Goal: Task Accomplishment & Management: Manage account settings

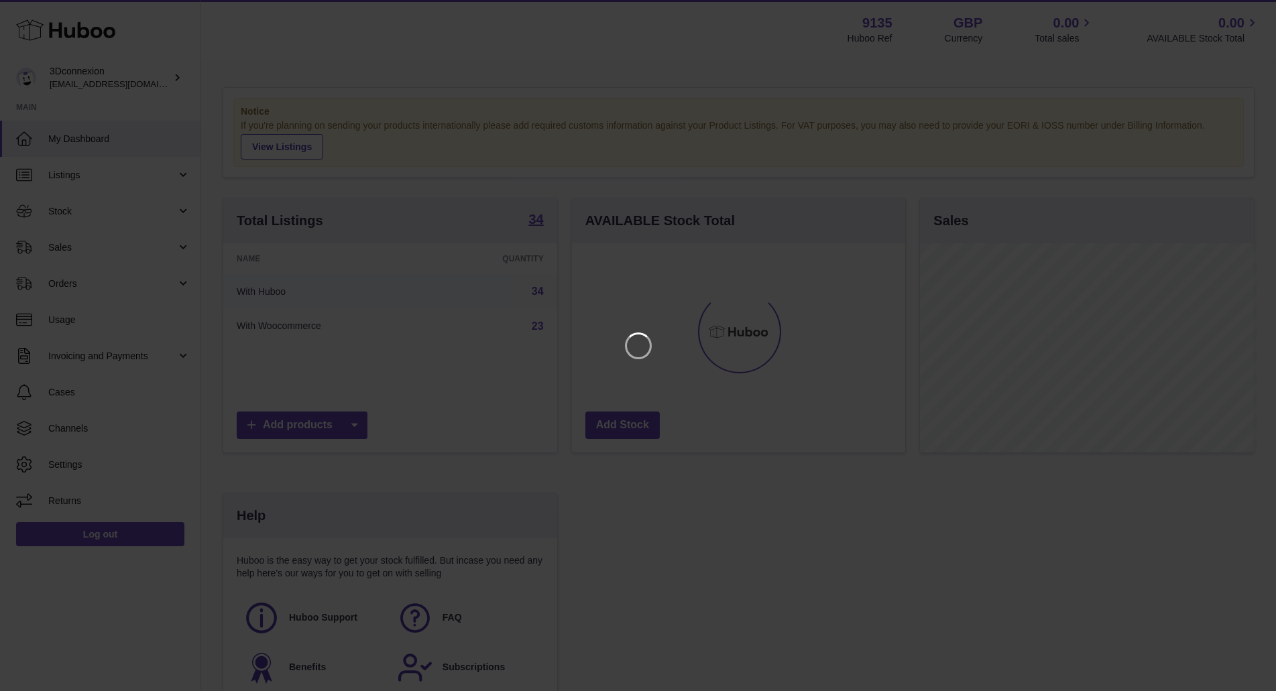
scroll to position [209, 338]
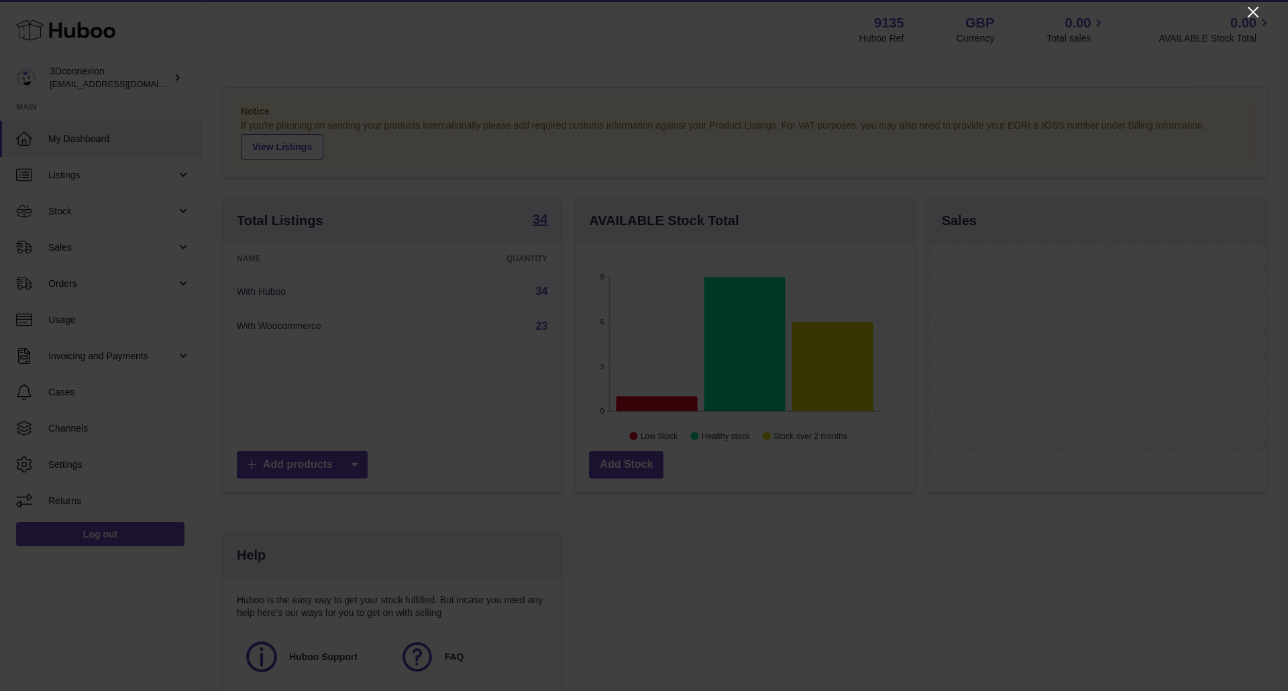
click at [1253, 15] on icon "Close" at bounding box center [1253, 12] width 16 height 16
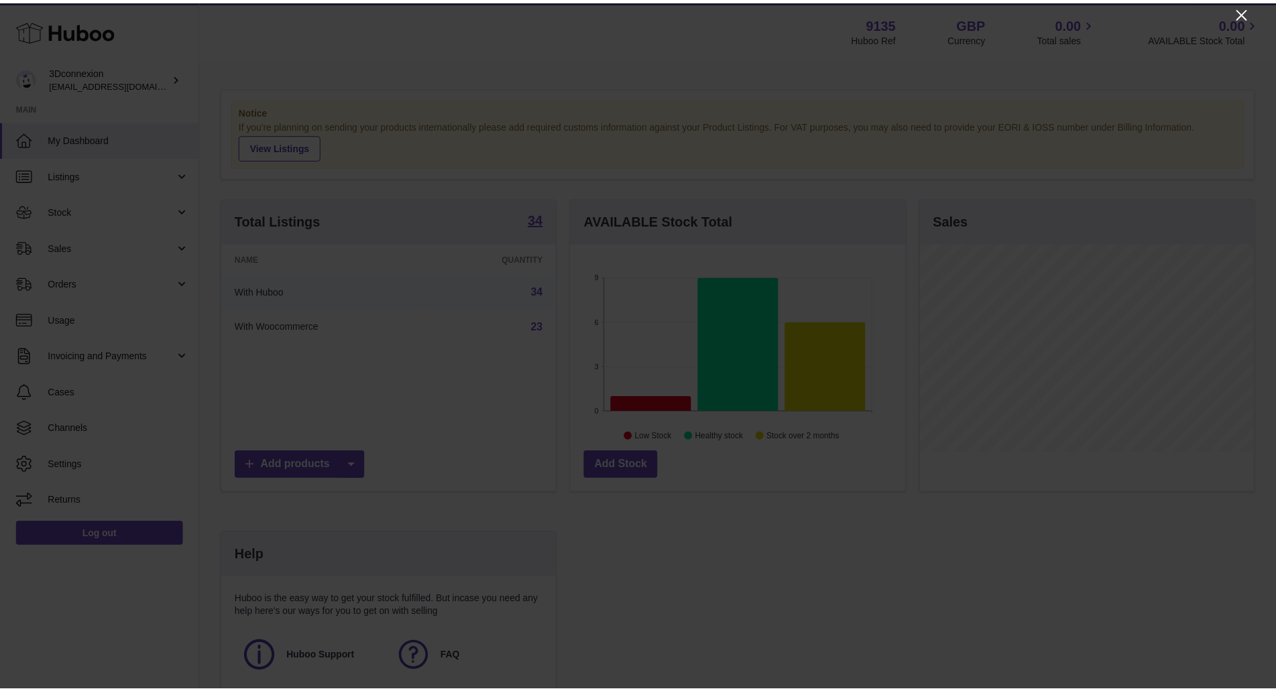
scroll to position [670388, 670263]
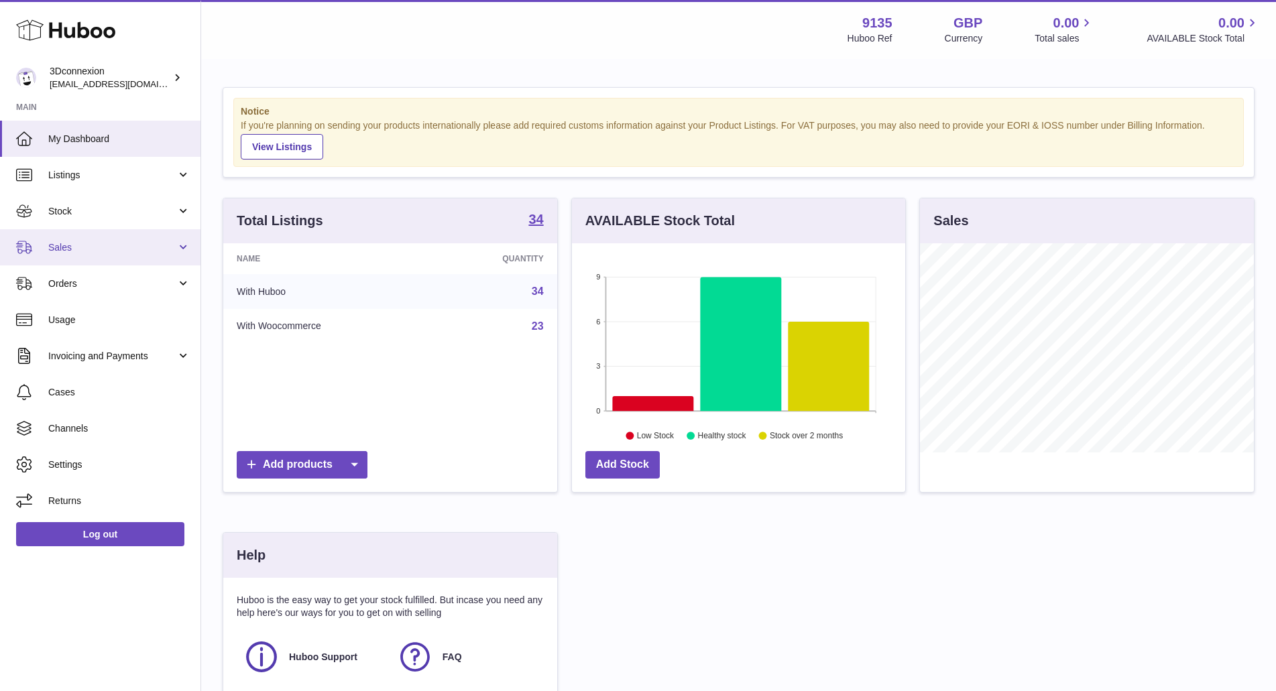
click at [66, 250] on span "Sales" at bounding box center [112, 247] width 128 height 13
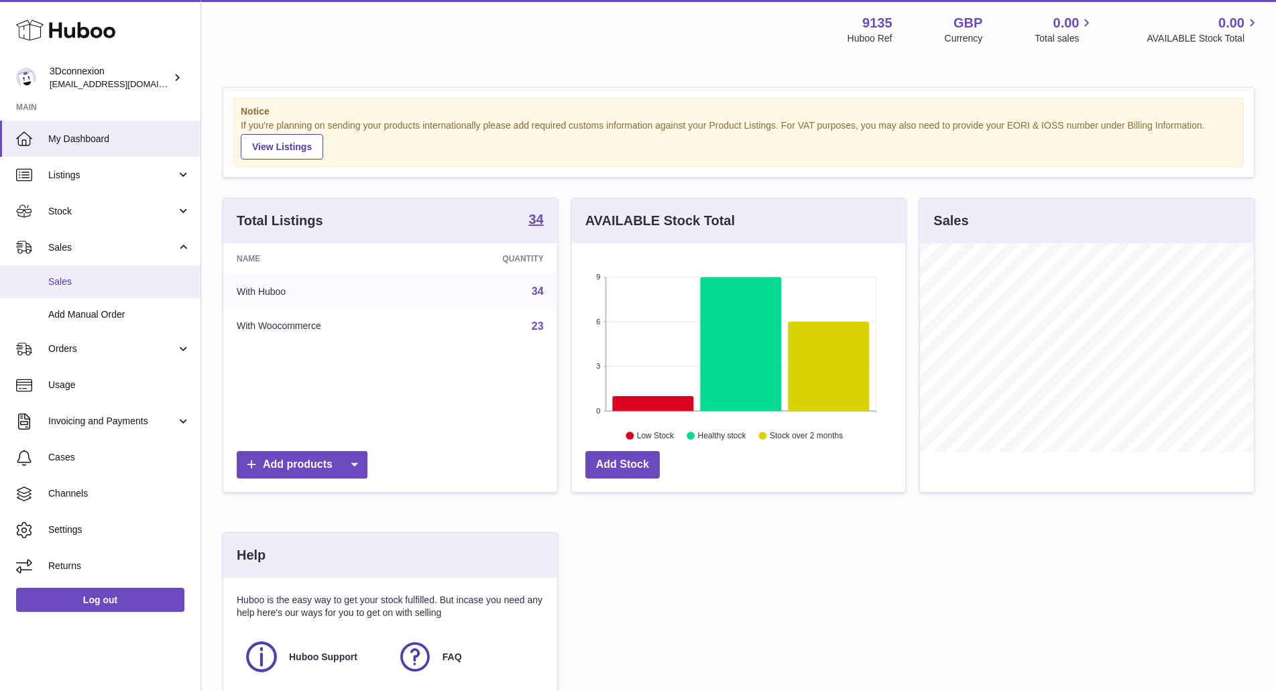
click at [77, 276] on span "Sales" at bounding box center [119, 282] width 142 height 13
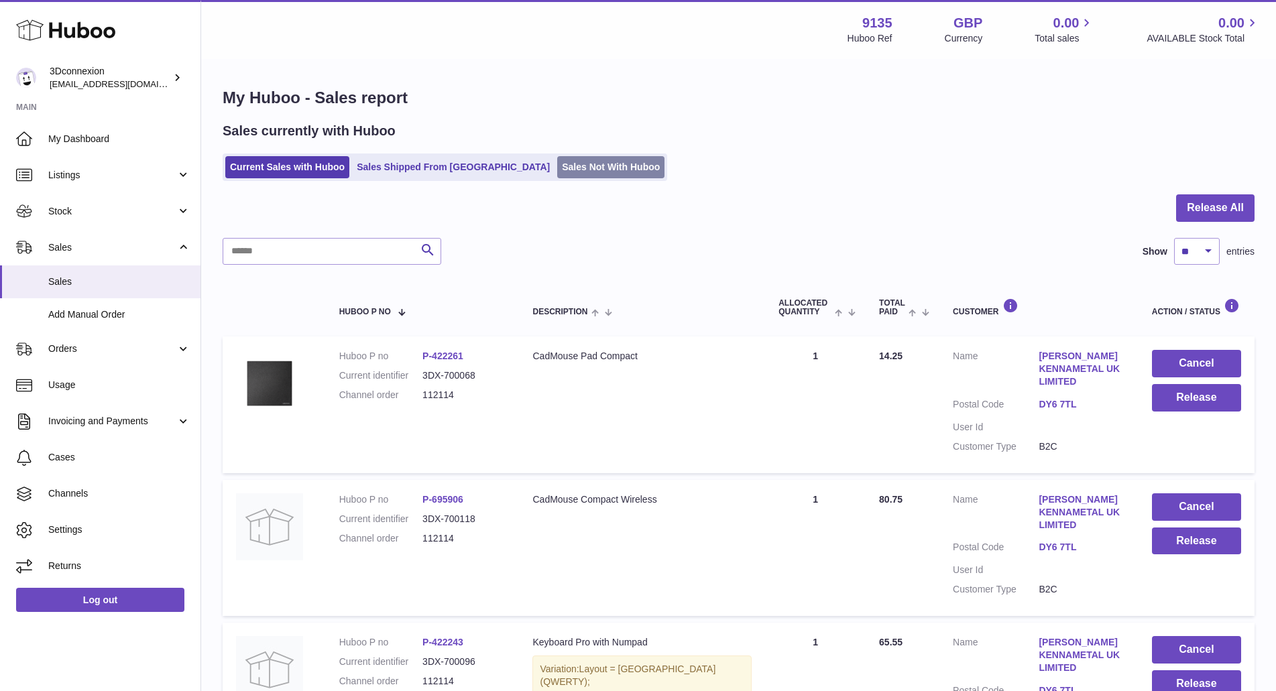
click at [557, 162] on link "Sales Not With Huboo" at bounding box center [610, 167] width 107 height 22
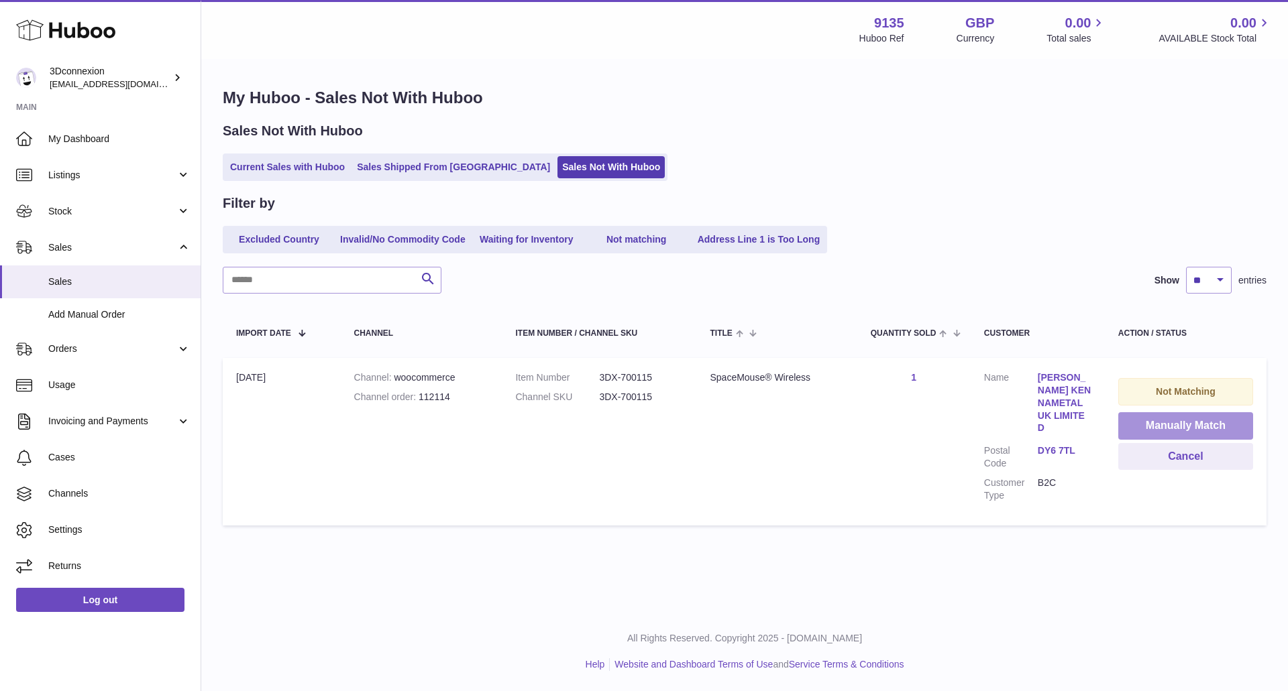
click at [1170, 423] on button "Manually Match" at bounding box center [1185, 425] width 135 height 27
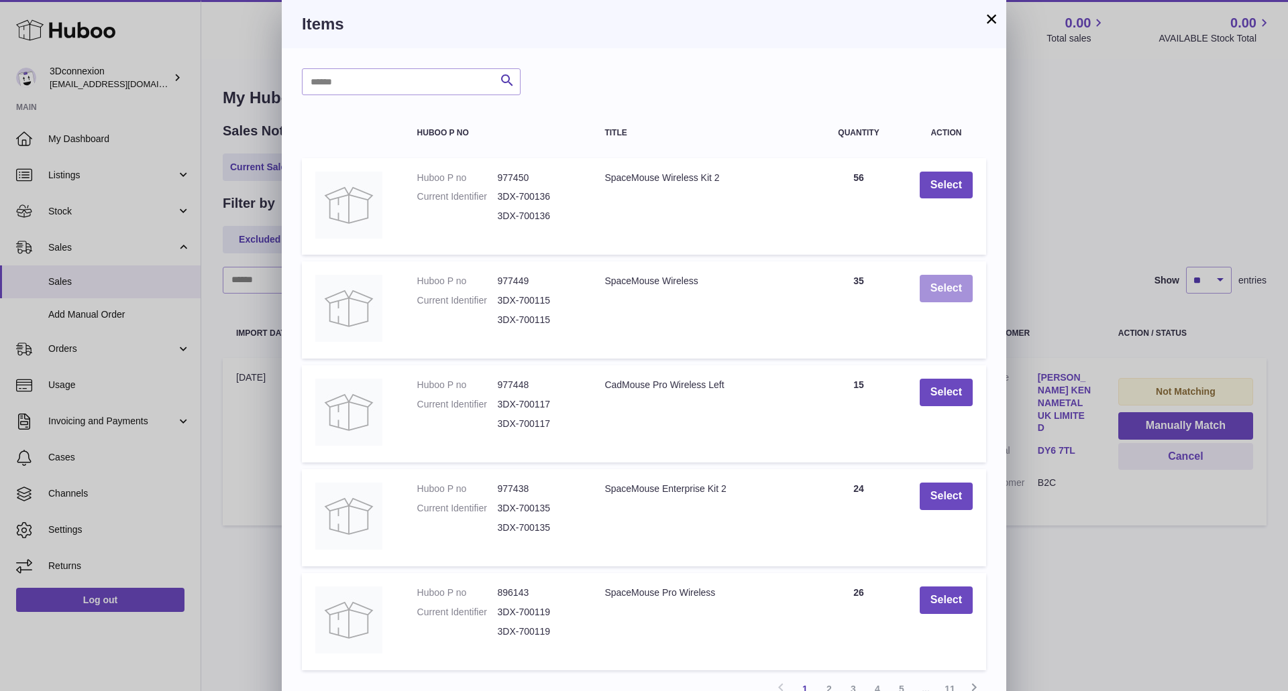
click at [945, 291] on button "Select" at bounding box center [945, 288] width 53 height 27
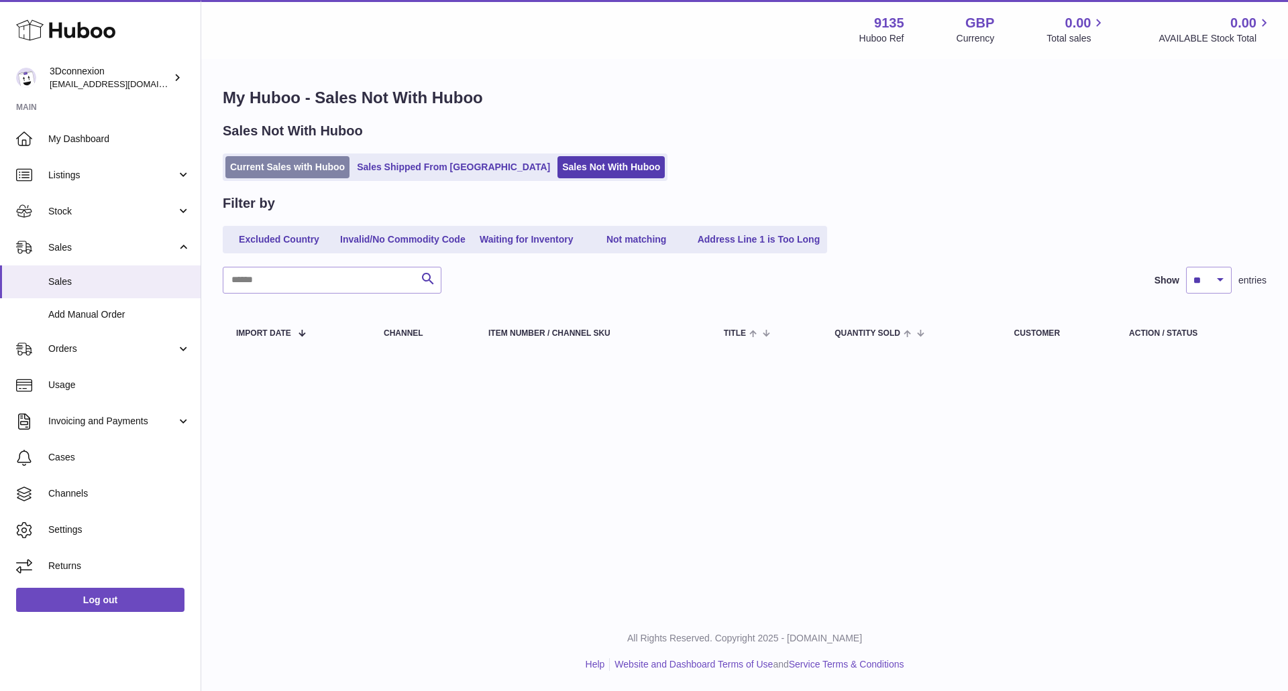
click at [268, 166] on link "Current Sales with Huboo" at bounding box center [287, 167] width 124 height 22
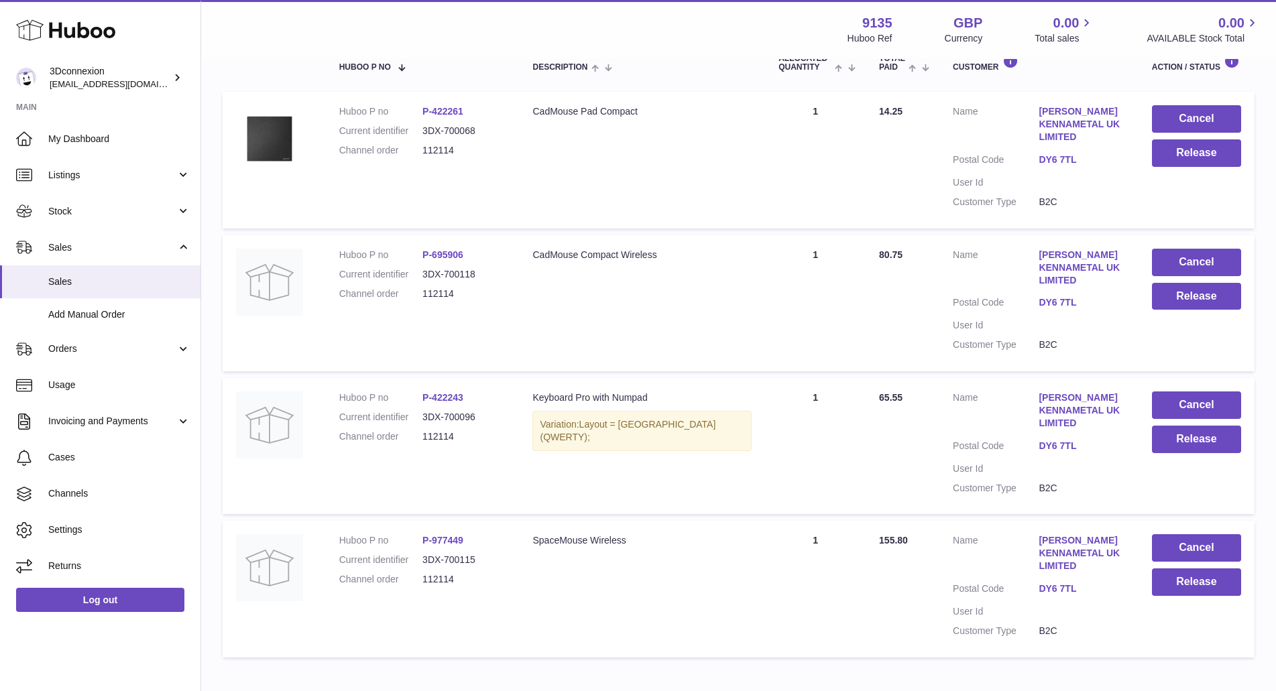
scroll to position [268, 0]
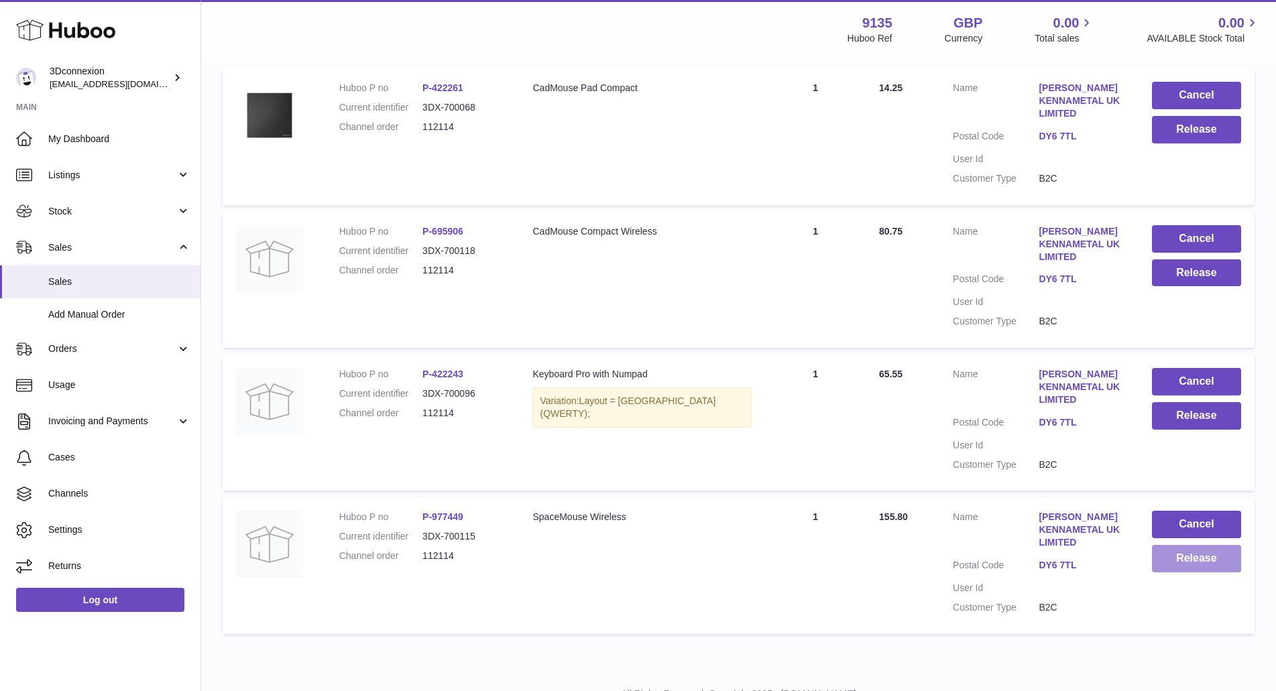
click at [1194, 561] on button "Release" at bounding box center [1196, 558] width 89 height 27
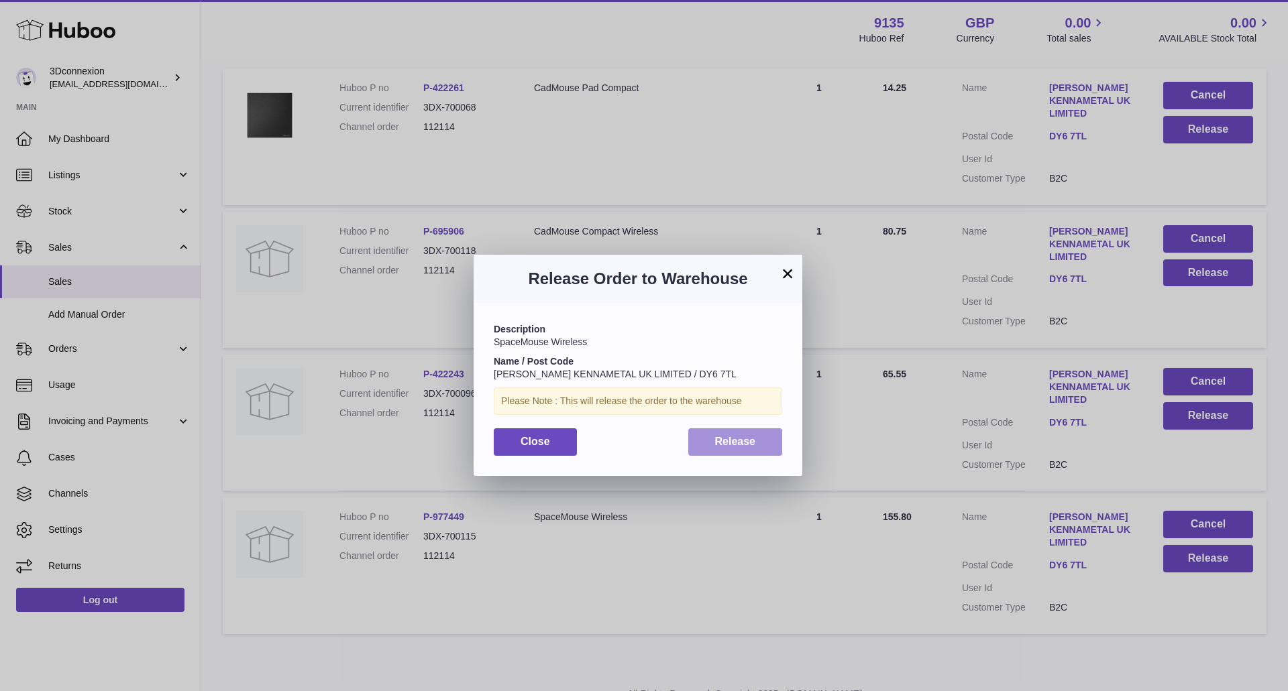
click at [724, 438] on span "Release" at bounding box center [735, 441] width 41 height 11
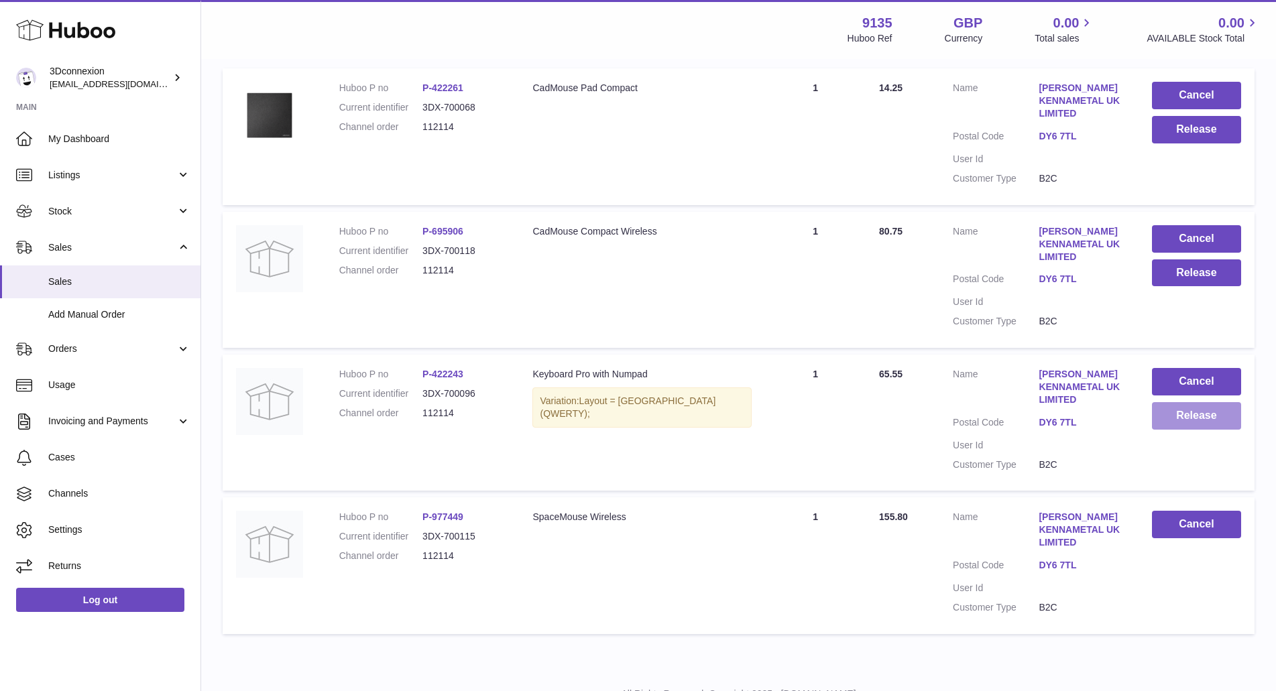
click at [1188, 422] on button "Release" at bounding box center [1196, 415] width 89 height 27
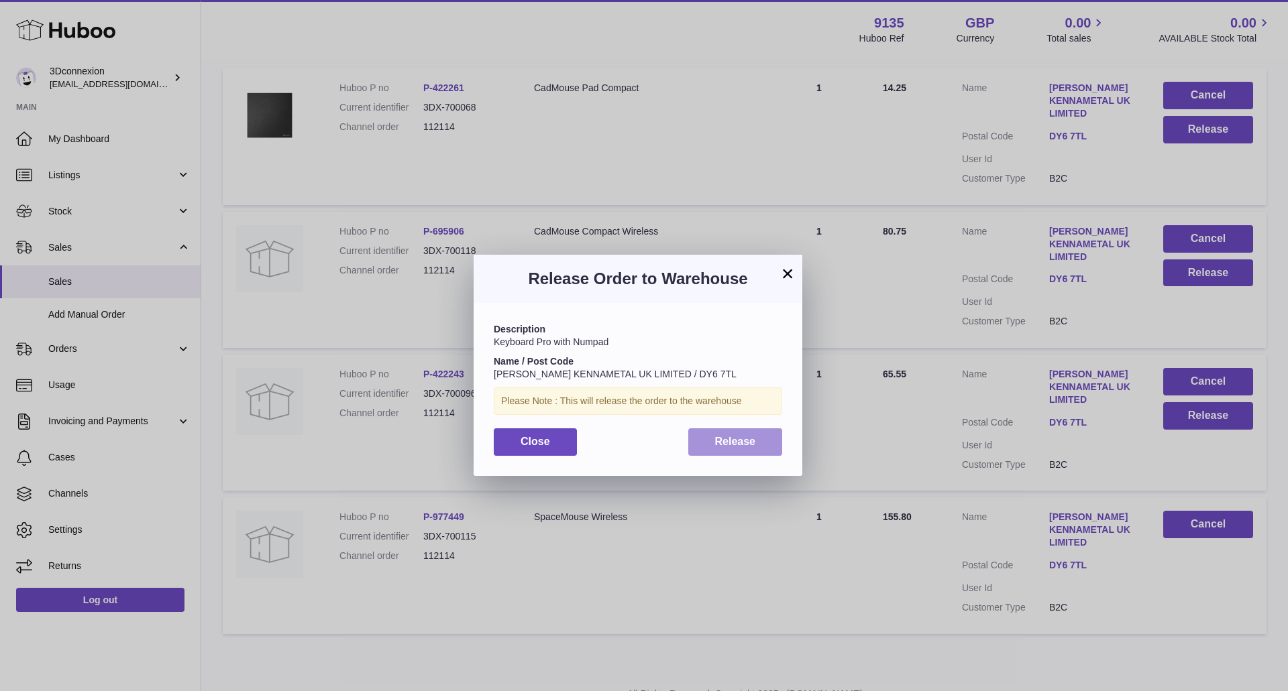
click at [722, 440] on span "Release" at bounding box center [735, 441] width 41 height 11
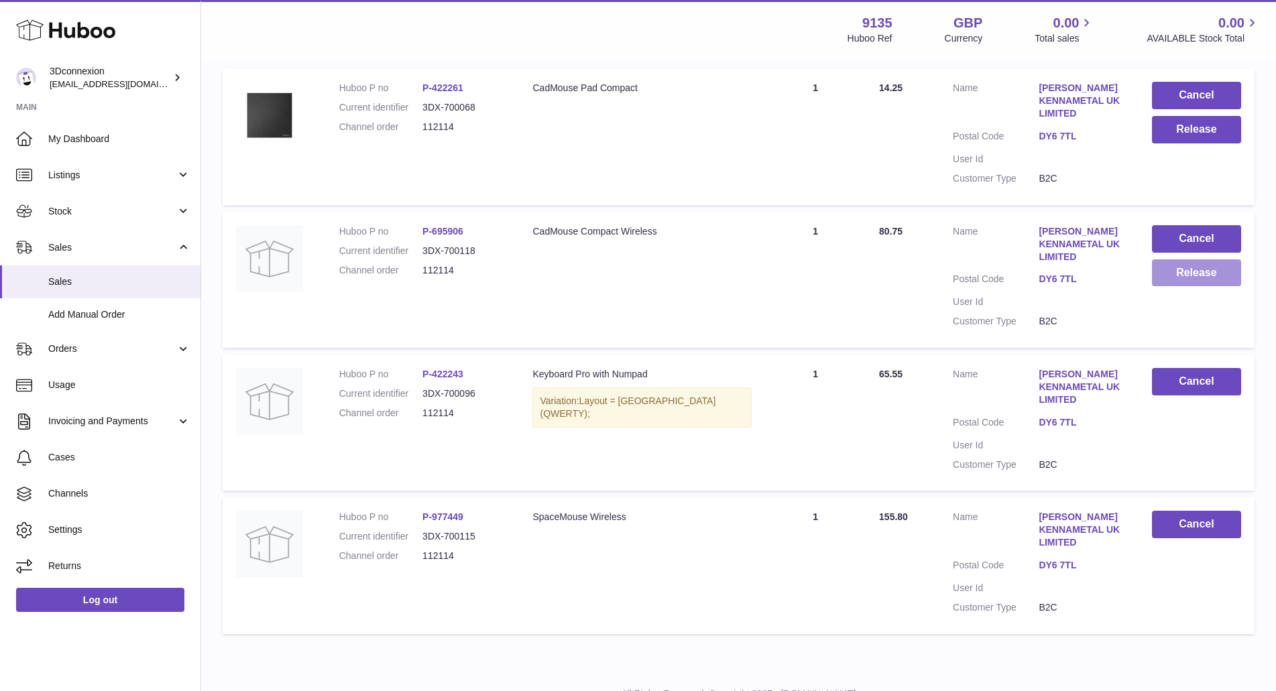
click at [1197, 271] on button "Release" at bounding box center [1196, 273] width 89 height 27
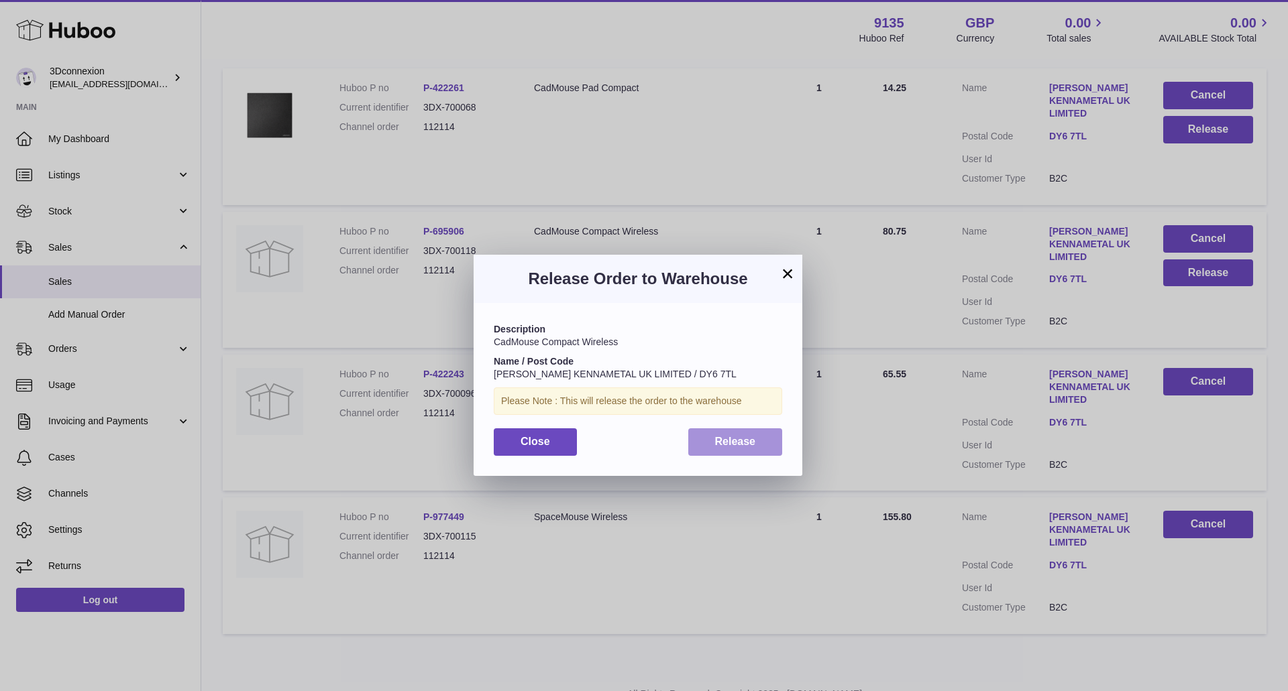
click at [726, 443] on span "Release" at bounding box center [735, 441] width 41 height 11
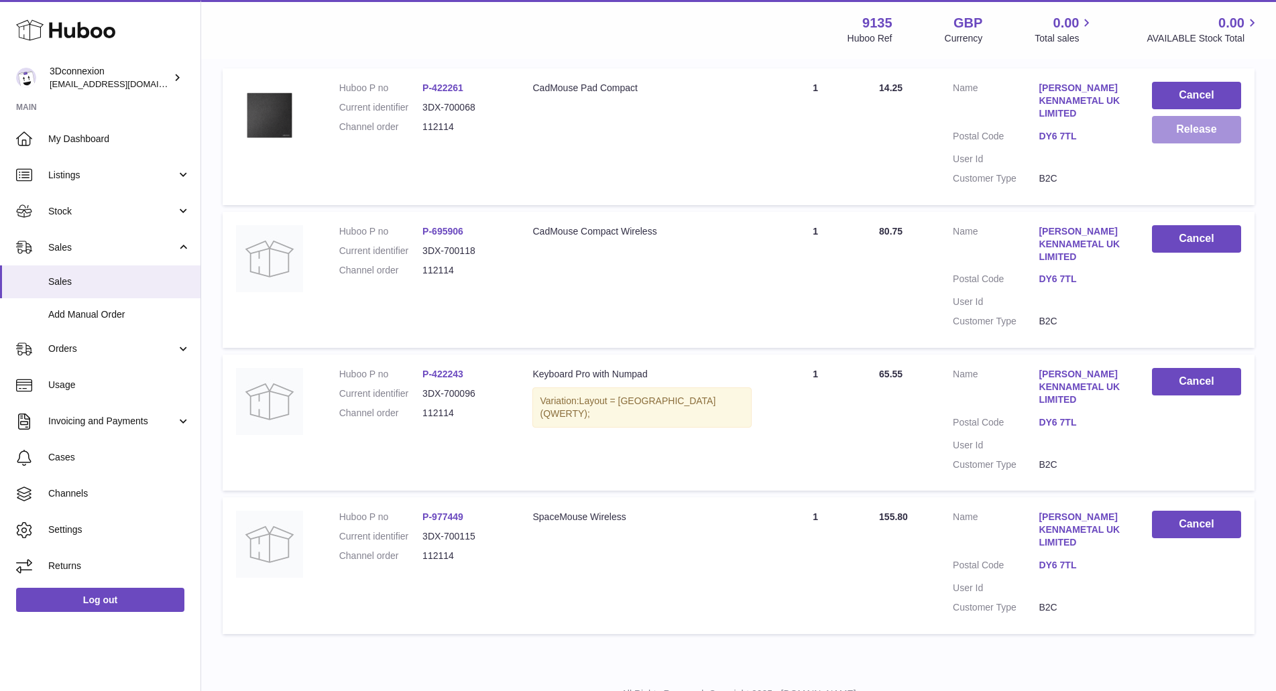
click at [1193, 127] on button "Release" at bounding box center [1196, 129] width 89 height 27
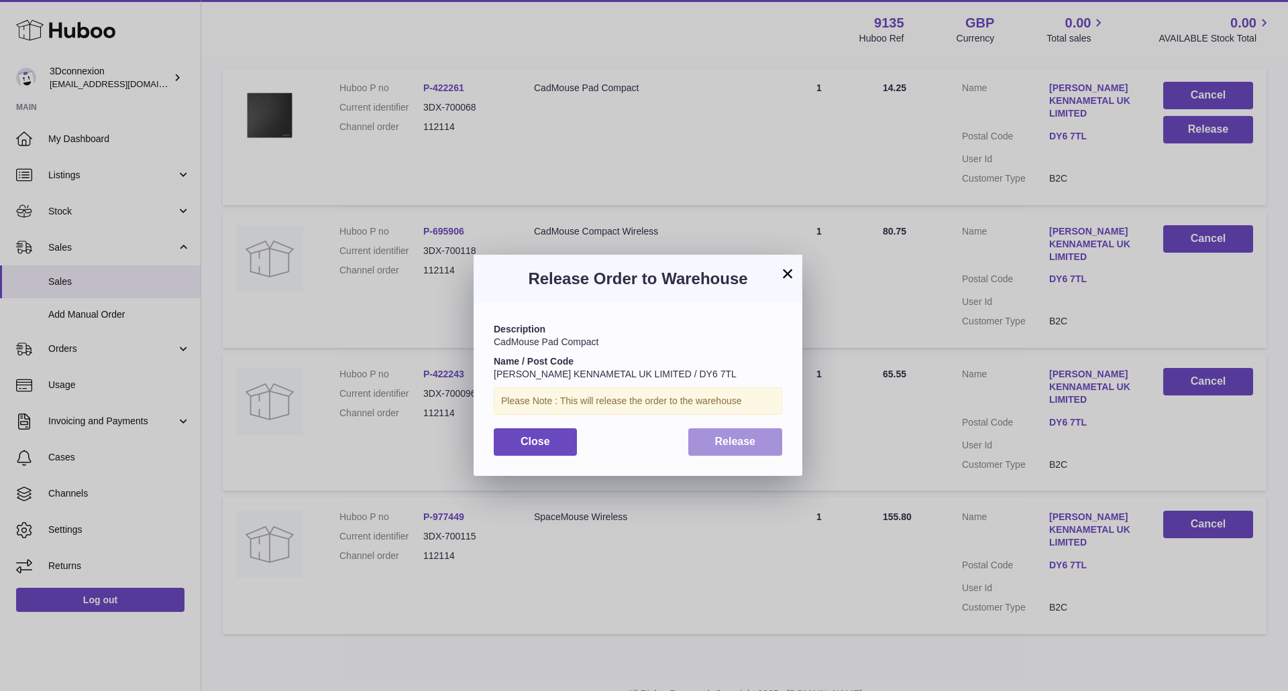
click at [728, 449] on button "Release" at bounding box center [735, 442] width 95 height 27
